Goal: Navigation & Orientation: Find specific page/section

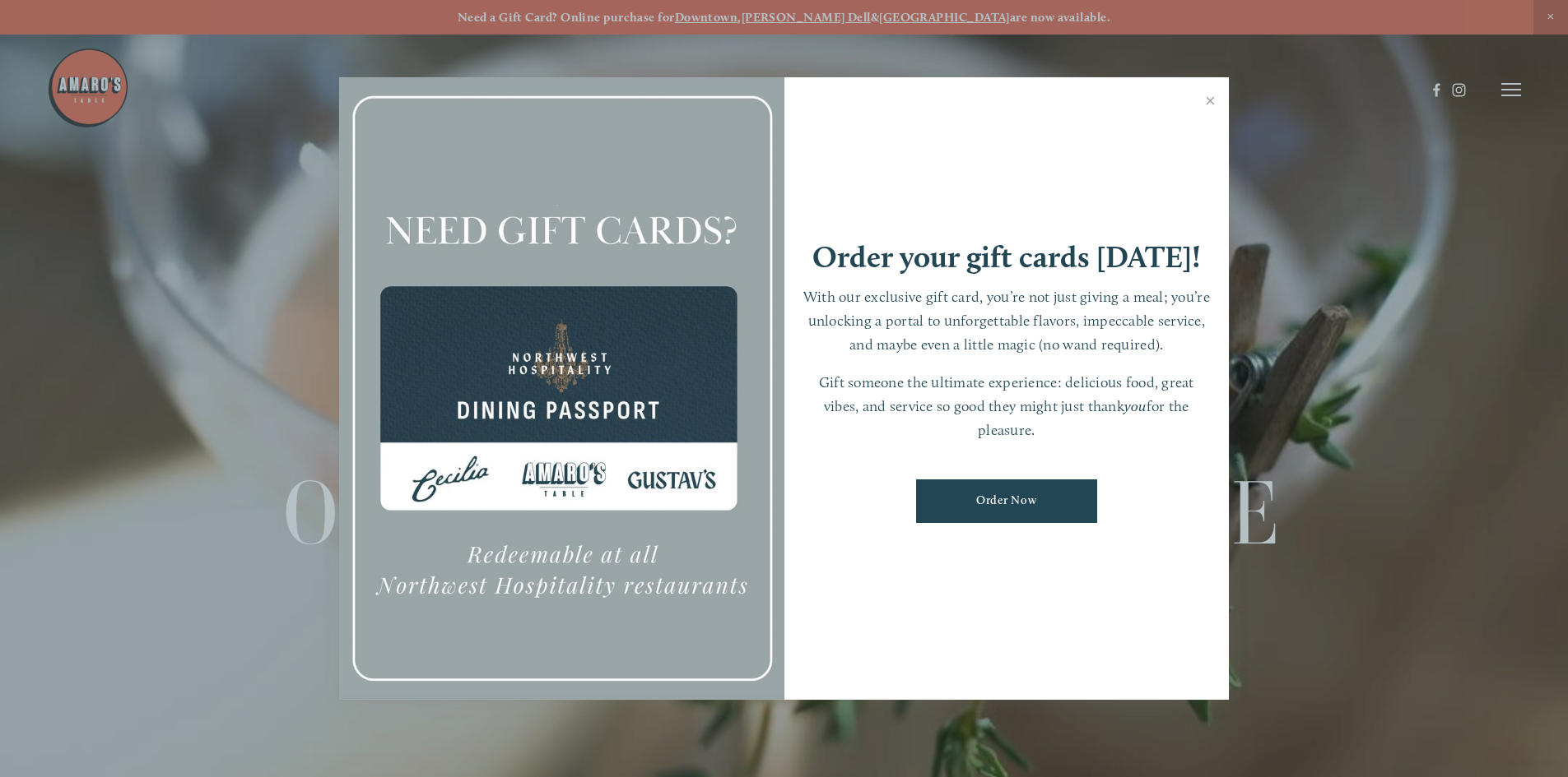
click at [1202, 97] on link "Close" at bounding box center [1210, 103] width 32 height 46
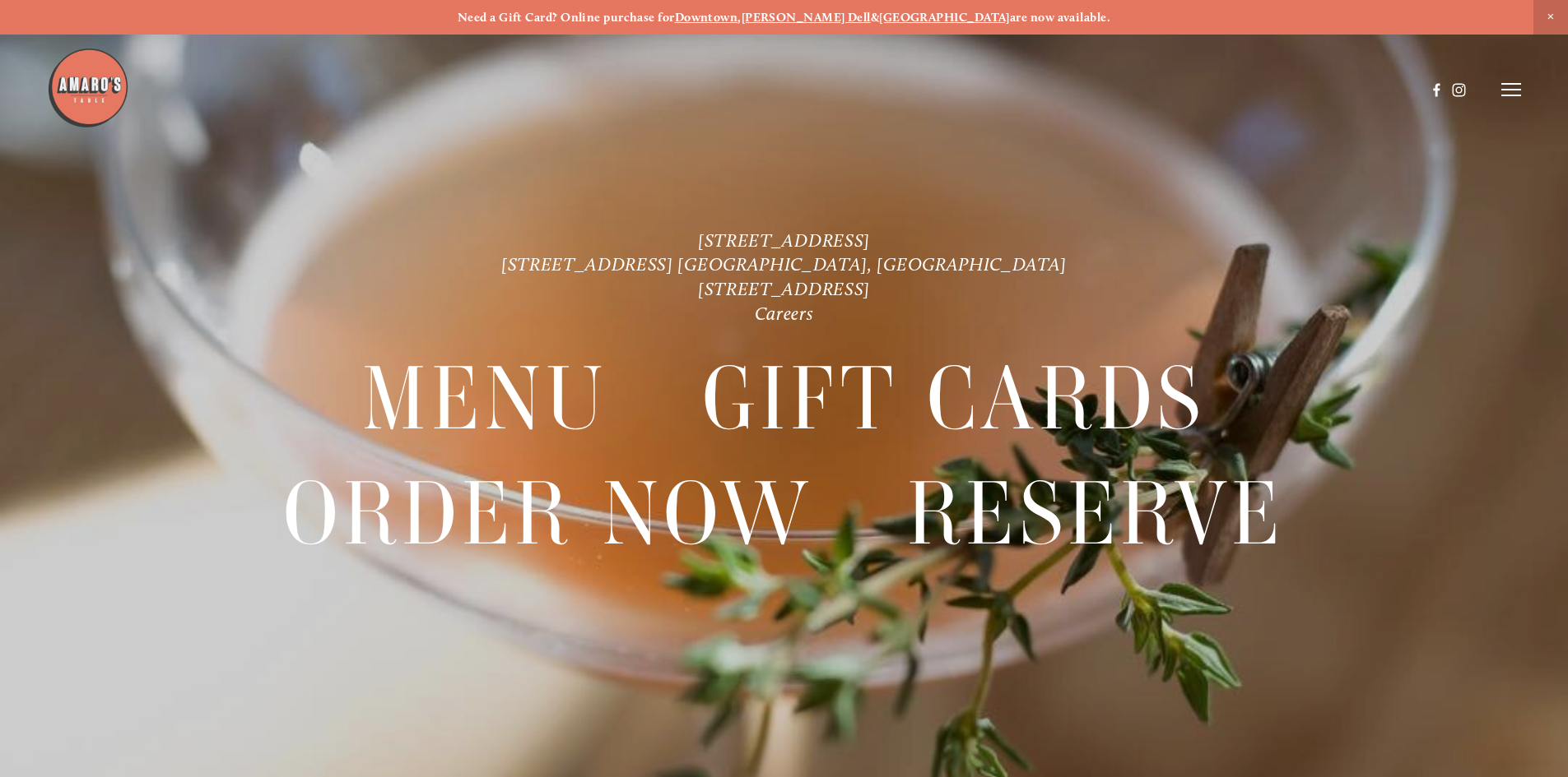
click at [1494, 97] on header "Menu Order Now Visit Gallery 0" at bounding box center [784, 89] width 1474 height 179
click at [1502, 94] on icon at bounding box center [1511, 90] width 20 height 15
click at [66, 88] on img at bounding box center [88, 88] width 83 height 82
